Goal: Find contact information: Find contact information

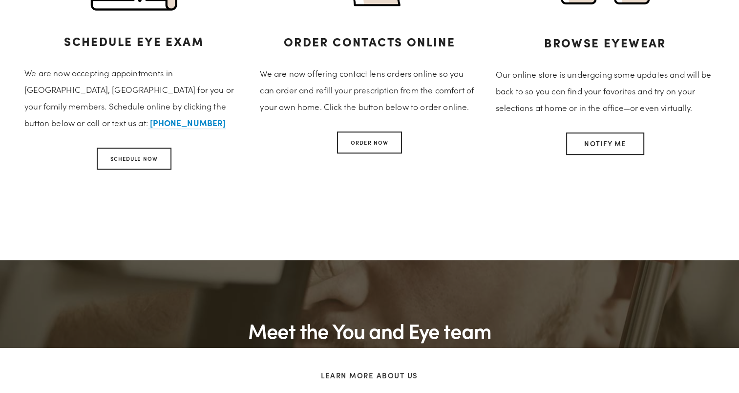
scroll to position [635, 0]
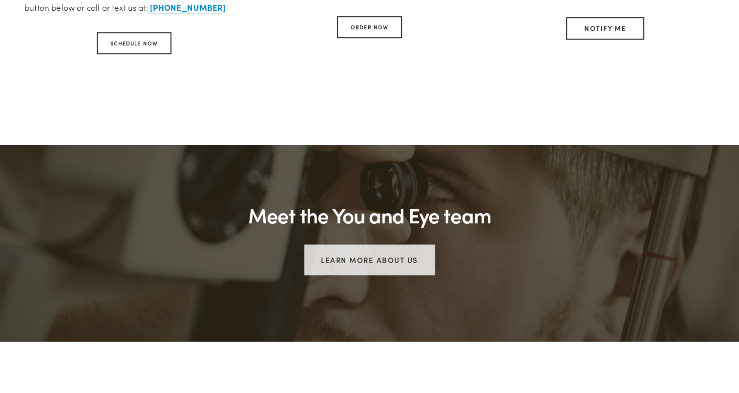
click at [385, 257] on link "Learn more about us" at bounding box center [369, 259] width 130 height 31
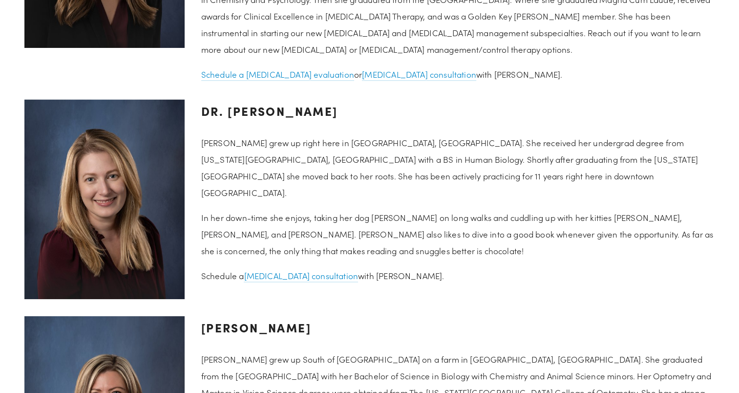
scroll to position [1367, 0]
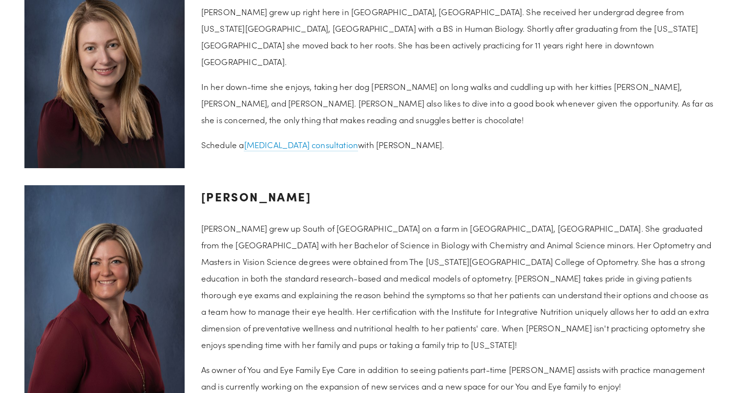
drag, startPoint x: 389, startPoint y: 164, endPoint x: 196, endPoint y: 168, distance: 192.9
click at [196, 176] on div "[PERSON_NAME] [PERSON_NAME] grew up South of [GEOGRAPHIC_DATA] on a farm in [GE…" at bounding box center [458, 289] width 530 height 226
copy h3 "[PERSON_NAME]"
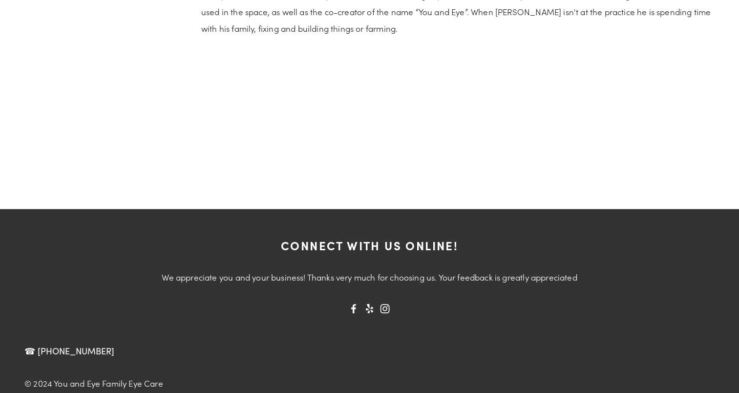
scroll to position [1896, 0]
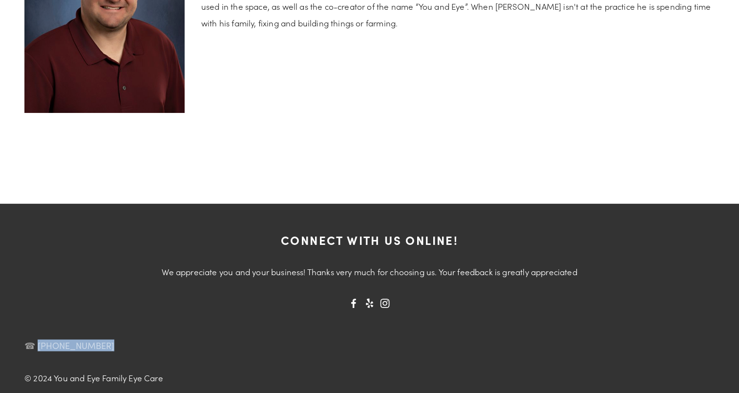
drag, startPoint x: 114, startPoint y: 326, endPoint x: 35, endPoint y: 328, distance: 79.1
click at [35, 331] on nav "☎ [PHONE_NUMBER]" at bounding box center [373, 345] width 699 height 28
copy link "[PHONE_NUMBER]"
